Goal: Task Accomplishment & Management: Manage account settings

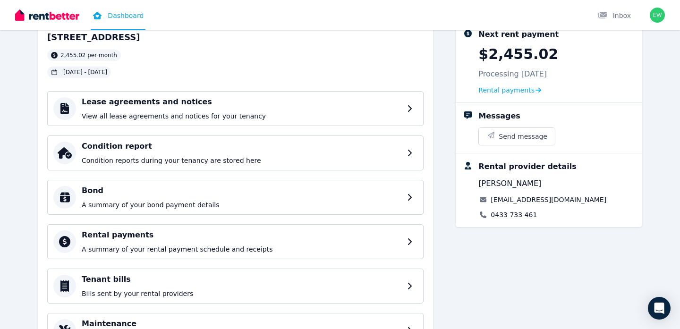
scroll to position [115, 0]
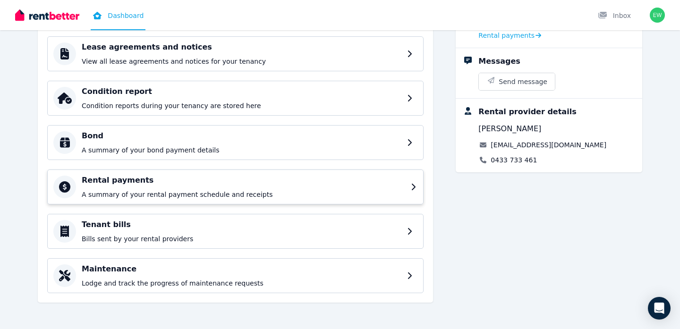
click at [122, 174] on div "Rental payments A summary of your rental payment schedule and receipts" at bounding box center [235, 187] width 376 height 35
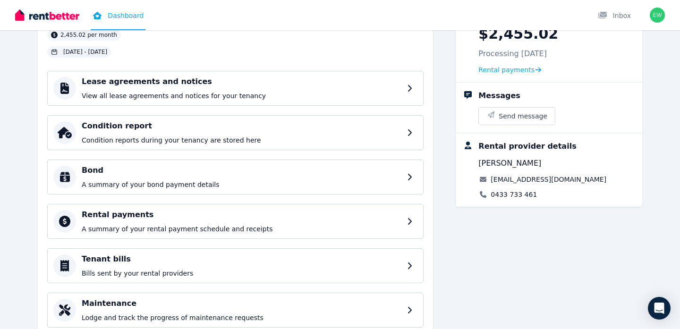
scroll to position [115, 0]
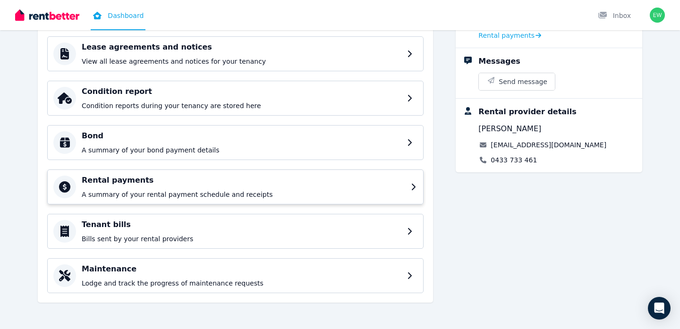
click at [195, 181] on h4 "Rental payments" at bounding box center [243, 180] width 323 height 11
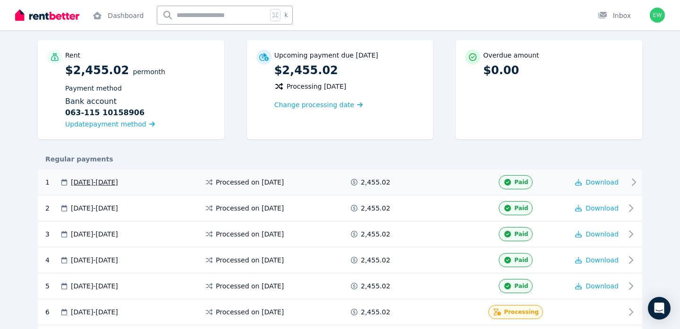
scroll to position [75, 0]
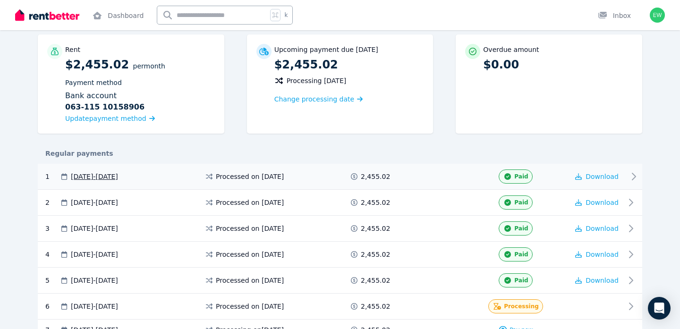
click at [595, 182] on div "Download" at bounding box center [597, 177] width 57 height 14
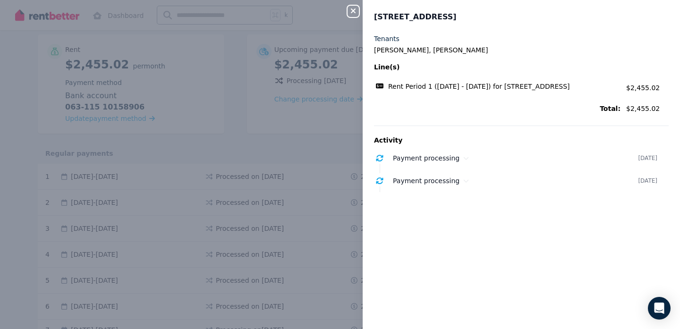
click at [357, 13] on icon "button" at bounding box center [353, 11] width 11 height 8
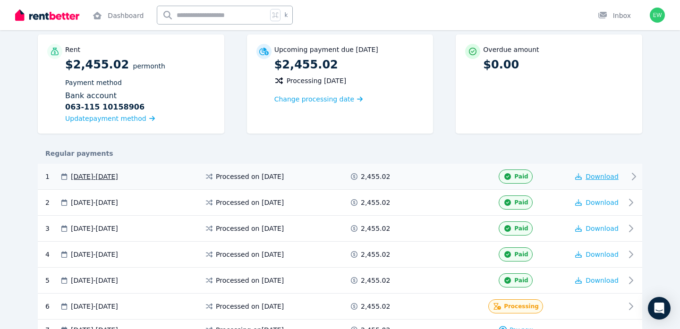
click at [594, 176] on span "Download" at bounding box center [602, 177] width 33 height 8
click at [603, 203] on span "Download" at bounding box center [602, 203] width 33 height 8
click at [603, 229] on span "Download" at bounding box center [602, 229] width 33 height 8
click at [600, 255] on span "Download" at bounding box center [602, 255] width 33 height 8
click at [598, 278] on span "Download" at bounding box center [602, 281] width 33 height 8
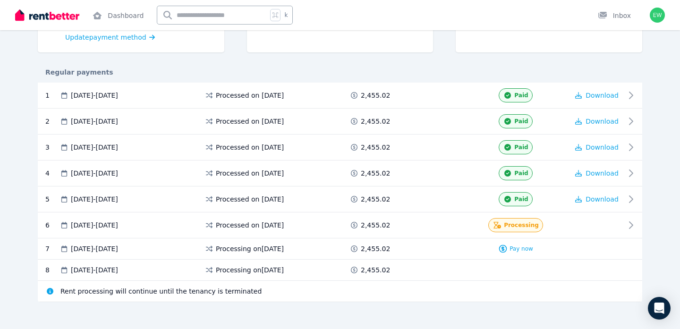
scroll to position [163, 0]
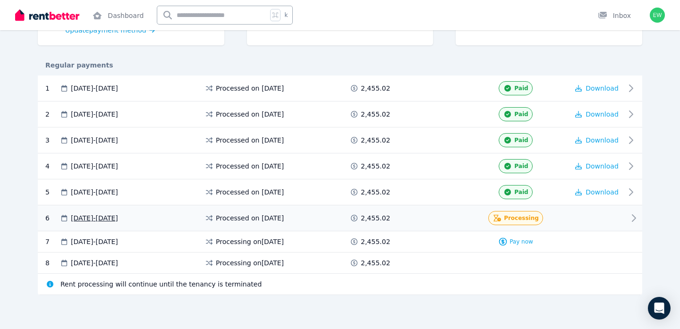
click at [633, 219] on icon at bounding box center [633, 217] width 11 height 11
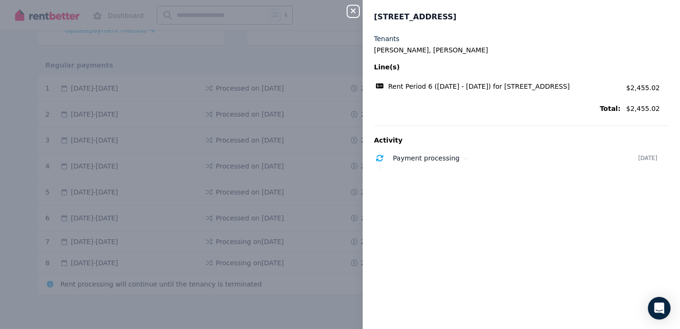
click at [349, 12] on icon "button" at bounding box center [353, 11] width 11 height 8
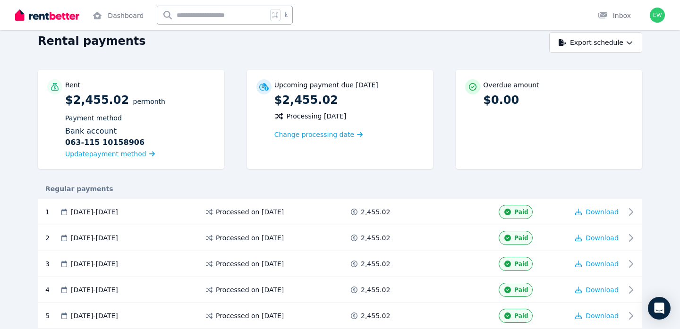
scroll to position [0, 0]
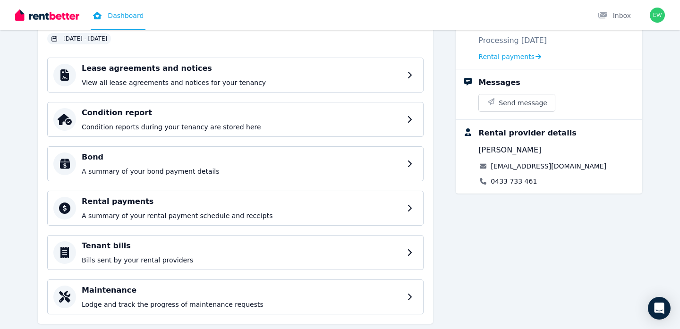
scroll to position [98, 0]
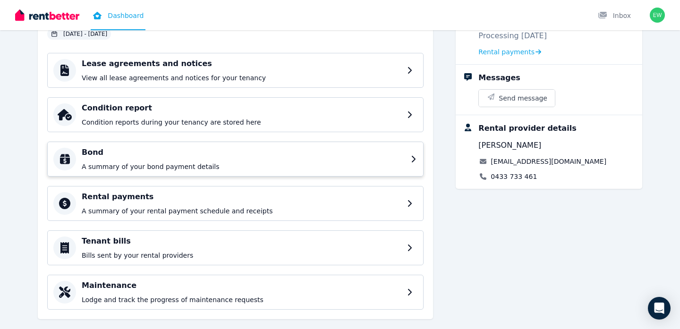
click at [278, 152] on h4 "Bond" at bounding box center [243, 152] width 323 height 11
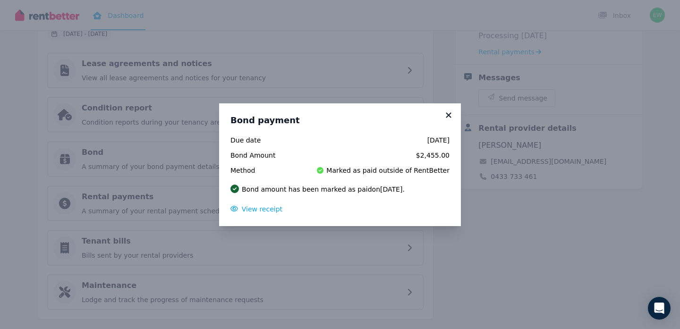
click at [451, 113] on icon at bounding box center [448, 115] width 9 height 8
